Goal: Find contact information: Find contact information

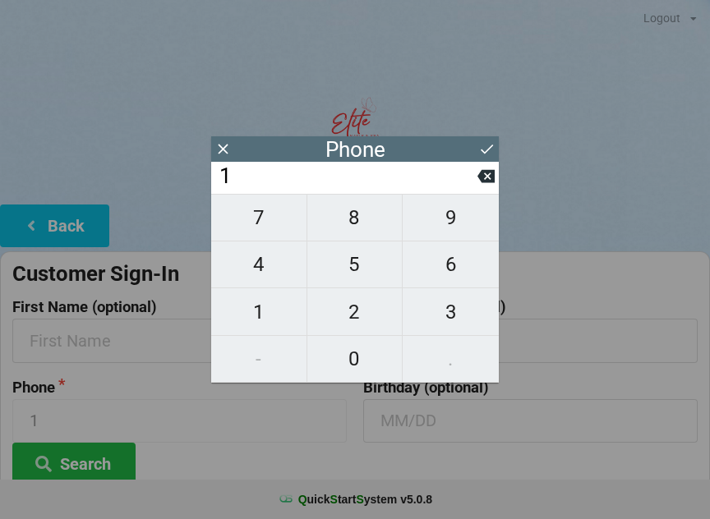
scroll to position [5, 0]
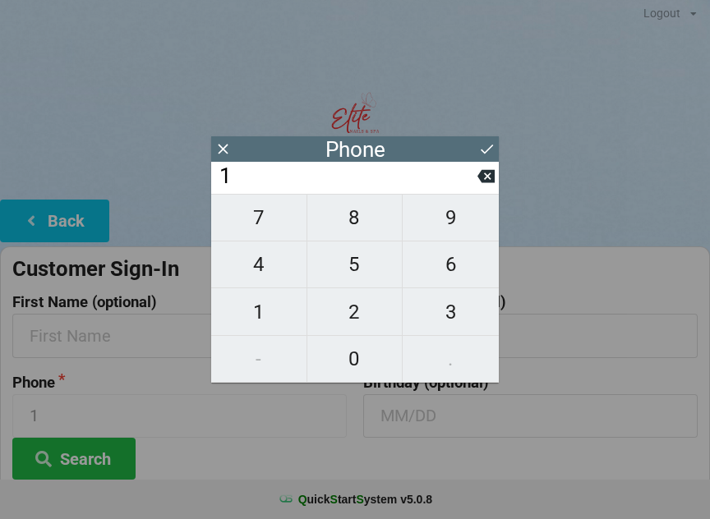
click at [481, 185] on icon at bounding box center [485, 176] width 17 height 17
click at [490, 185] on icon at bounding box center [485, 176] width 17 height 17
click at [285, 219] on span "7" at bounding box center [258, 217] width 95 height 35
type input "7"
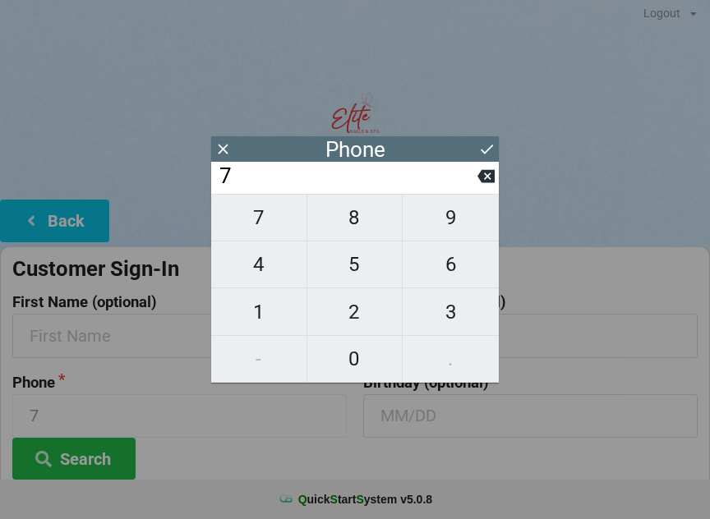
click at [454, 314] on span "3" at bounding box center [451, 312] width 96 height 35
type input "73"
click at [261, 269] on span "4" at bounding box center [258, 264] width 95 height 35
type input "734"
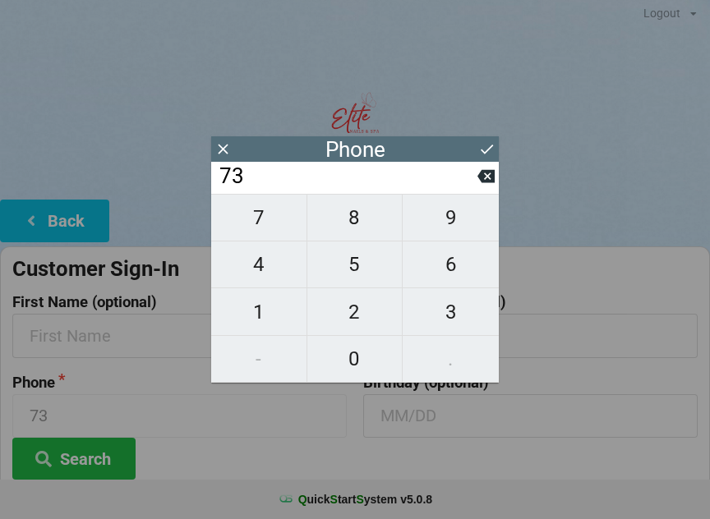
type input "734"
click at [357, 221] on span "8" at bounding box center [354, 217] width 95 height 35
type input "7348"
click at [439, 227] on span "9" at bounding box center [451, 217] width 96 height 35
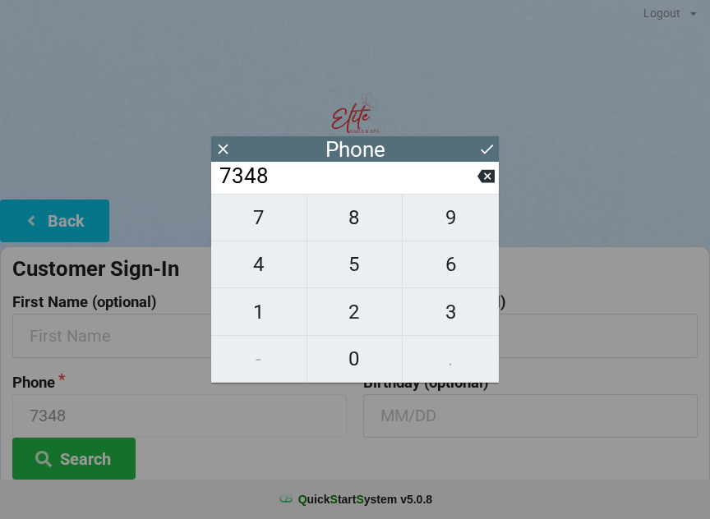
type input "73489"
click at [444, 230] on span "9" at bounding box center [451, 217] width 96 height 35
type input "734899"
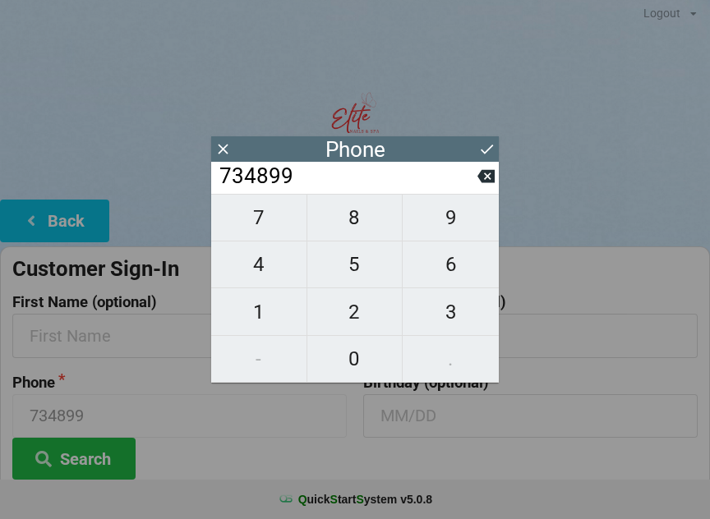
click at [446, 228] on span "9" at bounding box center [451, 217] width 96 height 35
type input "7348999"
click at [275, 264] on span "4" at bounding box center [258, 264] width 95 height 35
type input "73489994"
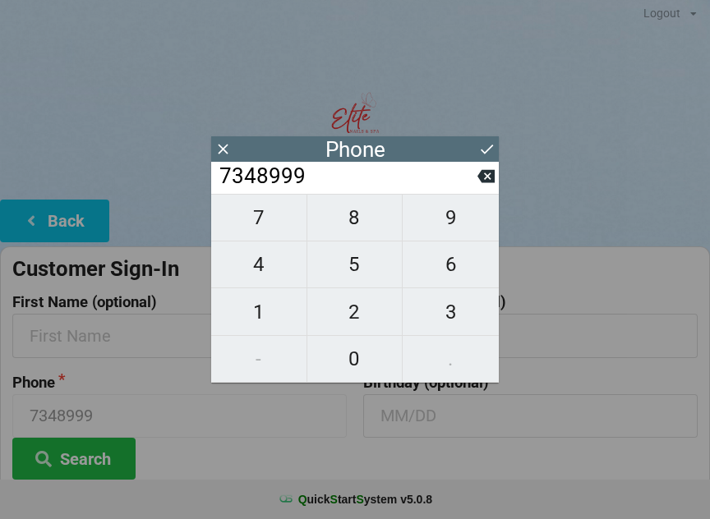
type input "73489994"
click at [445, 230] on span "9" at bounding box center [451, 217] width 96 height 35
type input "734899949"
click at [449, 230] on span "9" at bounding box center [451, 217] width 96 height 35
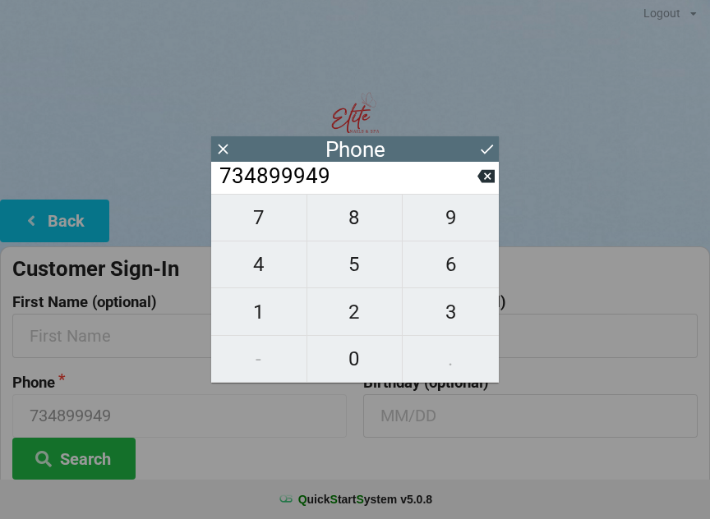
type input "7348999499"
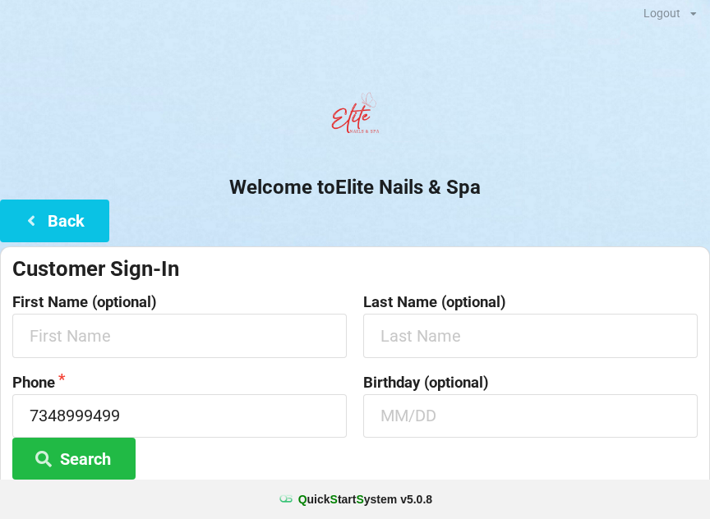
click at [531, 449] on div "Birthday (optional)" at bounding box center [530, 428] width 351 height 106
click at [109, 450] on button "Search" at bounding box center [73, 459] width 123 height 42
click at [72, 446] on button "Search" at bounding box center [73, 459] width 123 height 42
click at [94, 439] on button "Search" at bounding box center [73, 459] width 123 height 42
click at [79, 215] on button "Back" at bounding box center [54, 221] width 109 height 42
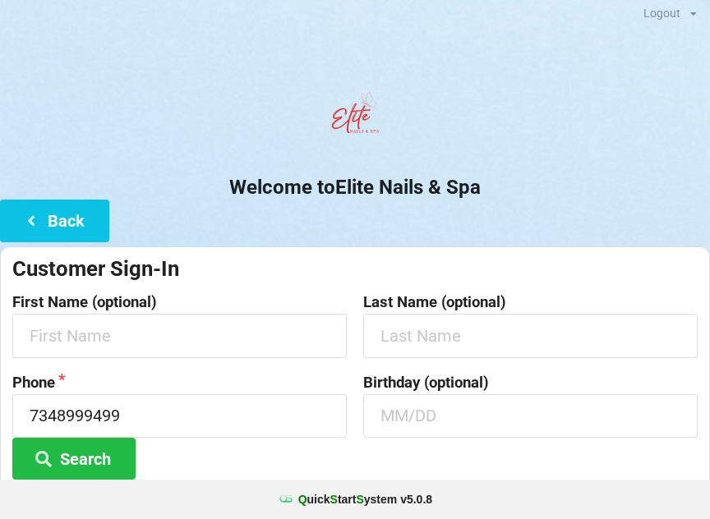
scroll to position [0, 0]
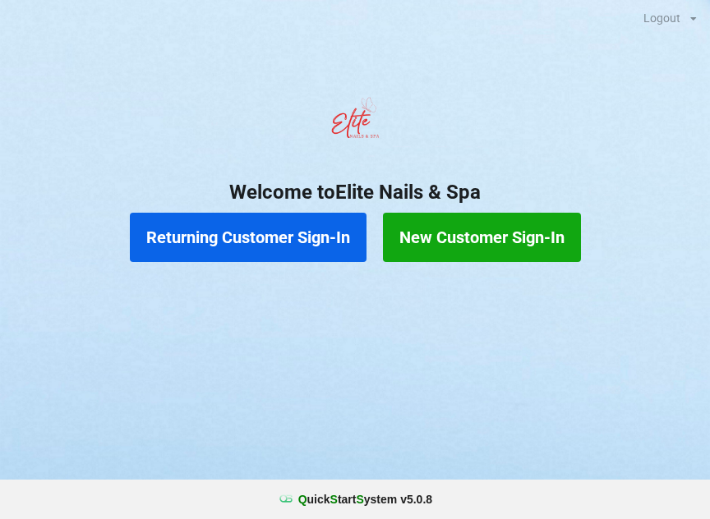
click at [315, 245] on button "Returning Customer Sign-In" at bounding box center [248, 237] width 237 height 49
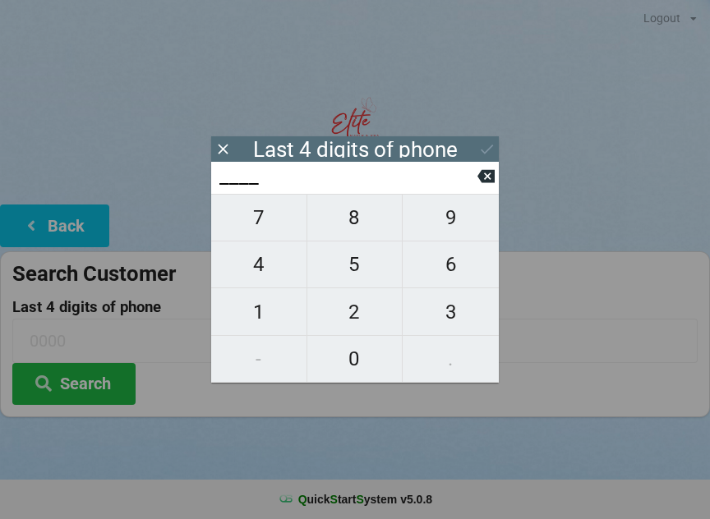
click at [267, 306] on span "1" at bounding box center [258, 312] width 95 height 35
type input "1___"
click at [444, 233] on span "9" at bounding box center [451, 217] width 96 height 35
type input "19__"
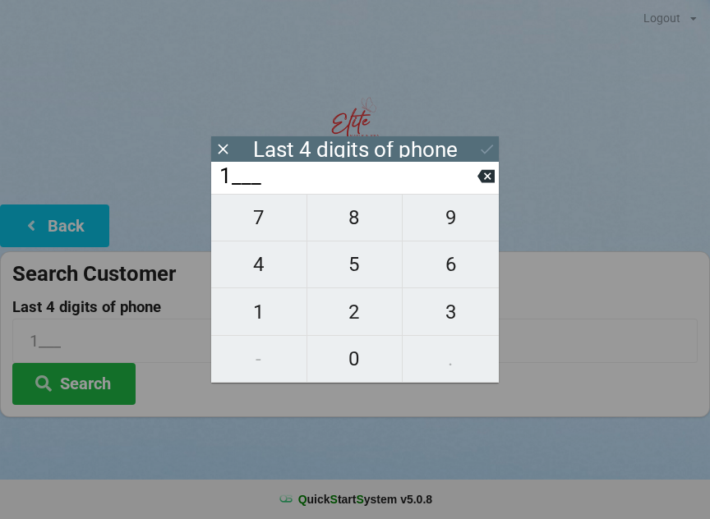
type input "19__"
click at [480, 173] on icon at bounding box center [485, 176] width 17 height 17
click at [481, 178] on icon at bounding box center [485, 176] width 17 height 13
click at [489, 183] on icon at bounding box center [485, 176] width 17 height 13
click at [280, 224] on span "7" at bounding box center [258, 217] width 95 height 35
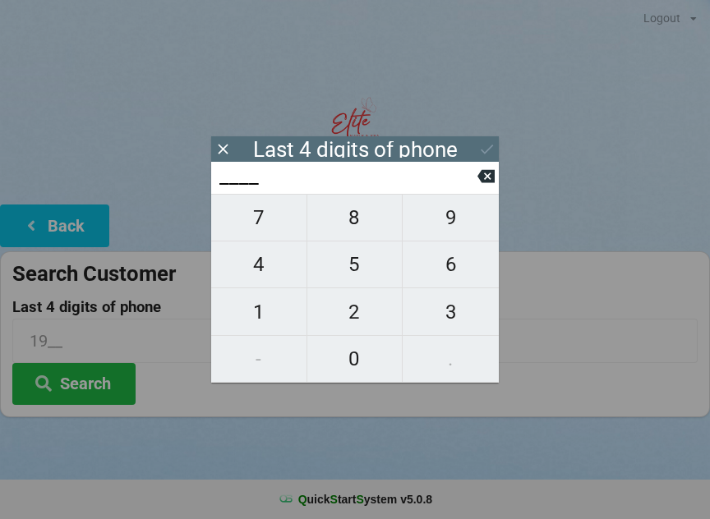
type input "7___"
click at [444, 309] on span "3" at bounding box center [451, 312] width 96 height 35
type input "73__"
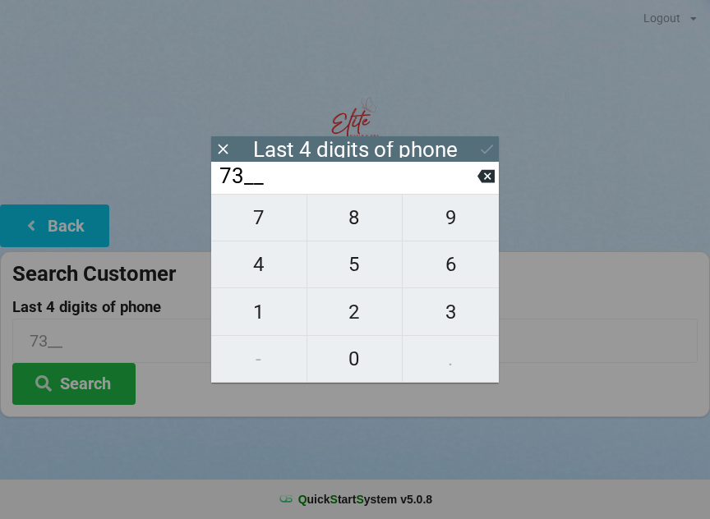
click at [255, 262] on span "4" at bounding box center [258, 264] width 95 height 35
type input "734_"
click at [357, 220] on span "8" at bounding box center [354, 217] width 95 height 35
type input "7348"
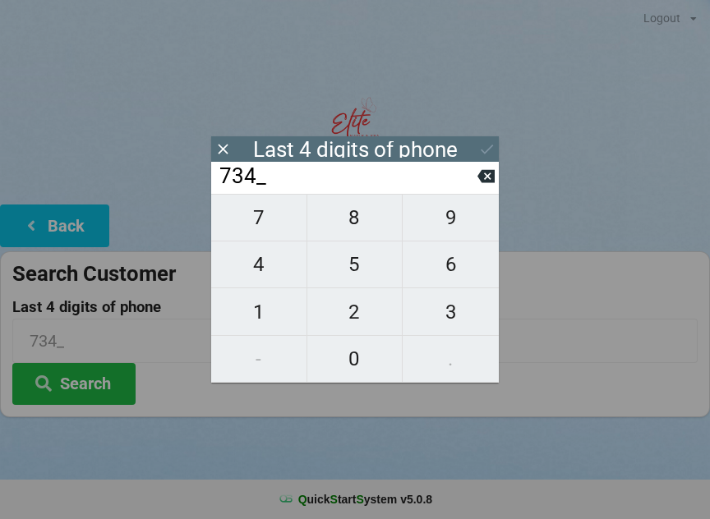
type input "7348"
click at [448, 232] on div "7 8 9 4 5 6 1 2 3 - 0 ." at bounding box center [355, 288] width 288 height 189
click at [478, 180] on icon at bounding box center [485, 176] width 17 height 17
click at [482, 183] on icon at bounding box center [485, 176] width 17 height 13
click at [476, 190] on input "73__" at bounding box center [348, 176] width 260 height 26
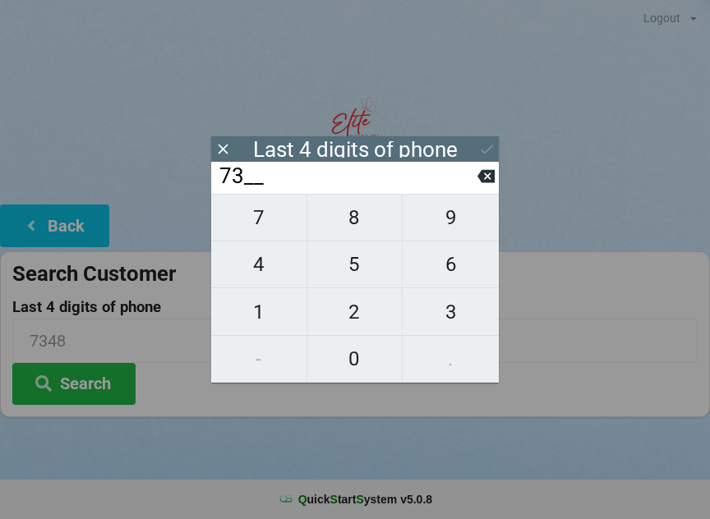
click at [476, 190] on input "73__" at bounding box center [348, 176] width 260 height 26
click at [481, 187] on button at bounding box center [485, 176] width 17 height 22
type input "7___"
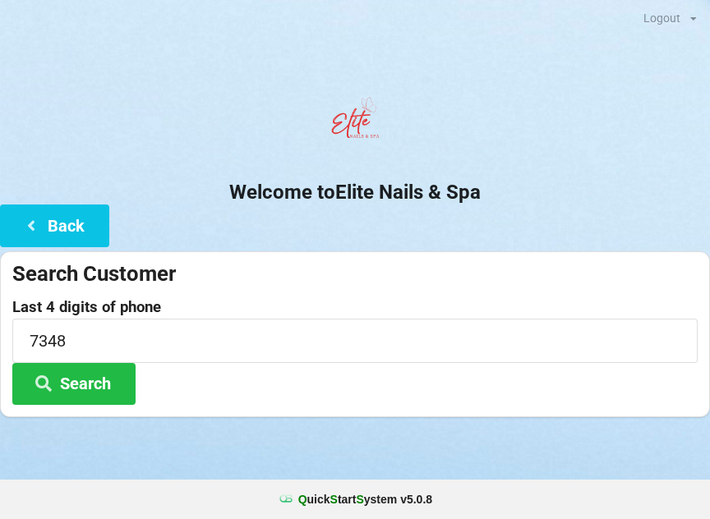
click at [501, 190] on h2 "Welcome to Elite Nails & Spa" at bounding box center [355, 192] width 710 height 25
click at [306, 352] on input "7348" at bounding box center [354, 341] width 685 height 44
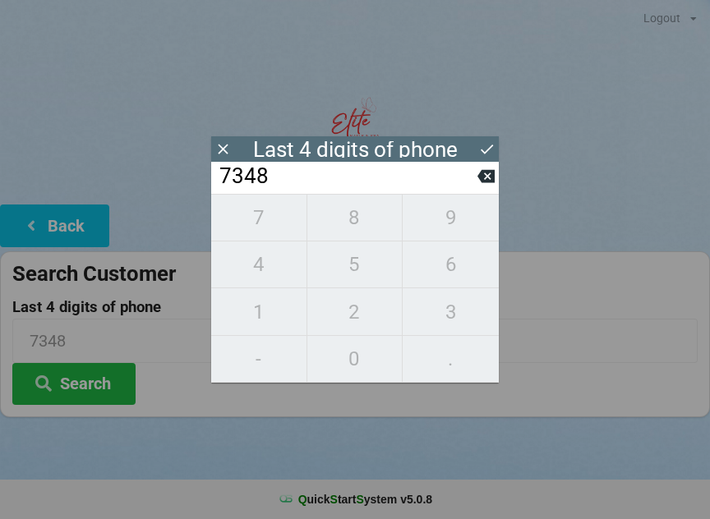
click at [485, 176] on icon at bounding box center [485, 176] width 17 height 13
click at [484, 182] on icon at bounding box center [485, 176] width 17 height 13
click at [481, 180] on icon at bounding box center [485, 176] width 17 height 13
click at [484, 174] on icon at bounding box center [485, 176] width 17 height 17
type input "____"
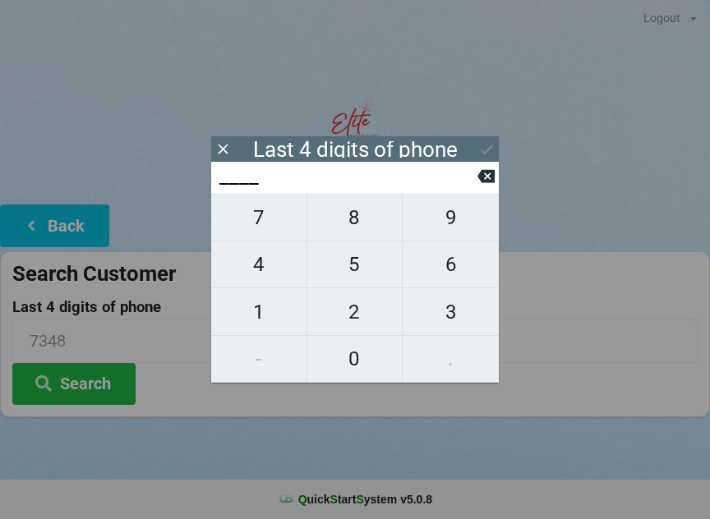
click at [449, 232] on span "9" at bounding box center [451, 217] width 96 height 35
type input "9___"
click at [283, 265] on span "4" at bounding box center [258, 264] width 95 height 35
type input "94__"
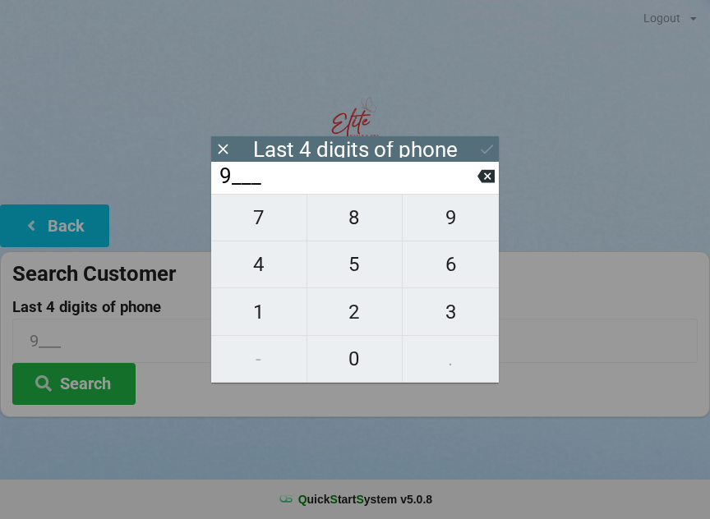
type input "94__"
click at [458, 230] on span "9" at bounding box center [451, 217] width 96 height 35
type input "949_"
click at [450, 228] on span "9" at bounding box center [451, 217] width 96 height 35
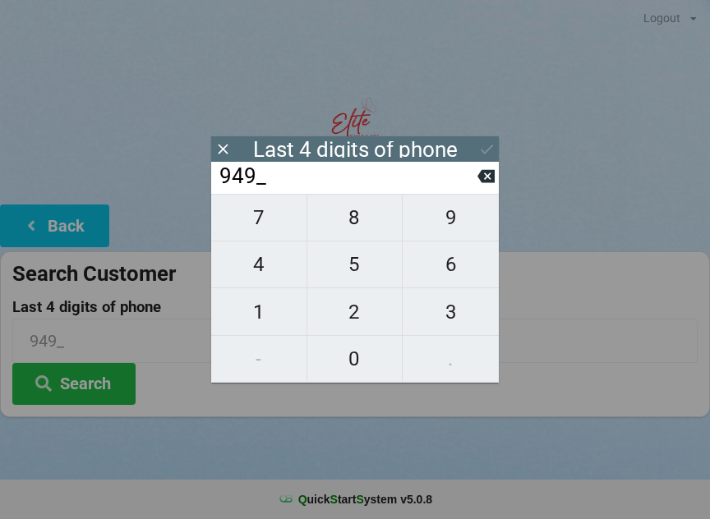
type input "9499"
click at [116, 371] on button "Search" at bounding box center [73, 384] width 123 height 42
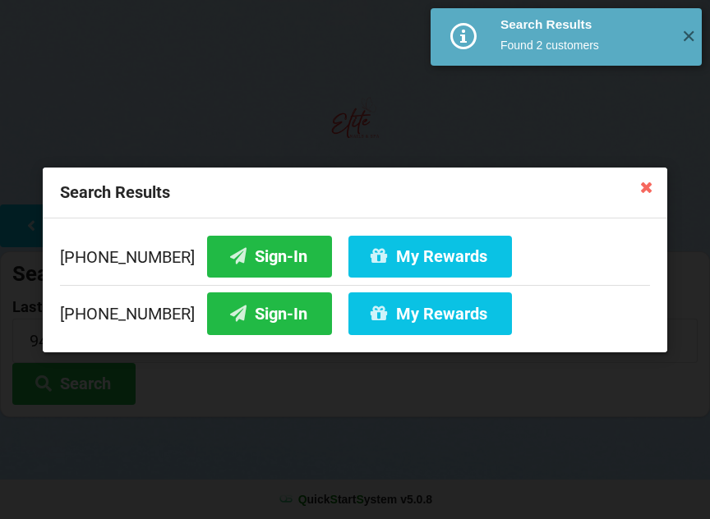
click at [97, 383] on div "Search Results [PHONE_NUMBER] Sign-In My Rewards [PHONE_NUMBER] Sign-In My Rewa…" at bounding box center [355, 259] width 710 height 519
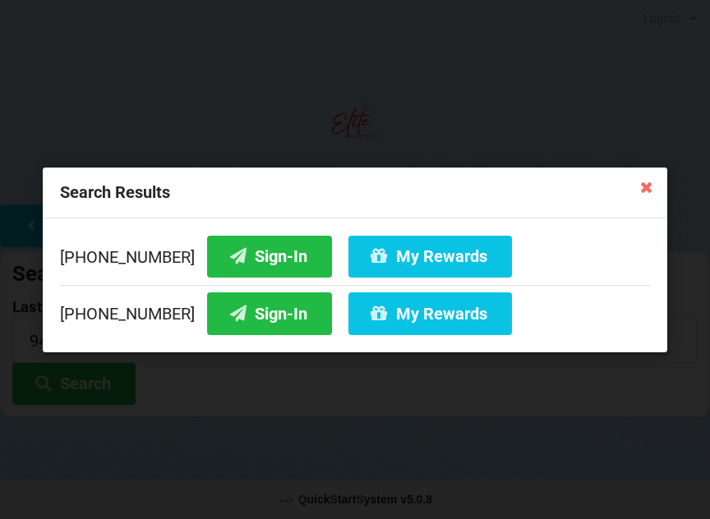
click at [242, 315] on button "Sign-In" at bounding box center [269, 313] width 125 height 42
